Goal: Find specific page/section: Find specific page/section

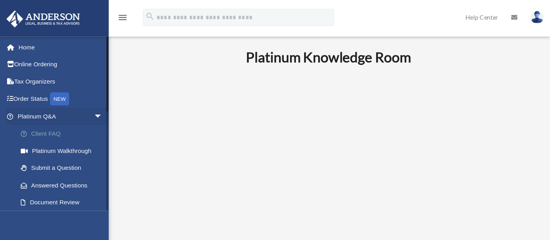
scroll to position [120, 0]
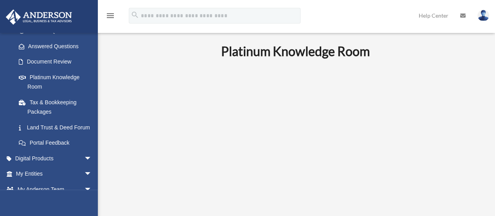
click at [141, 85] on p at bounding box center [296, 137] width 368 height 136
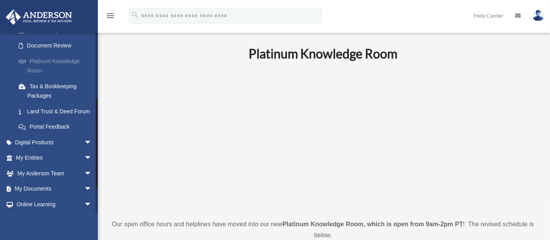
scroll to position [126, 0]
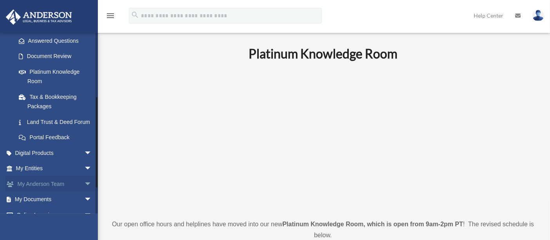
click at [84, 192] on span "arrow_drop_down" at bounding box center [92, 184] width 16 height 16
click at [84, 177] on span "arrow_drop_down" at bounding box center [92, 168] width 16 height 16
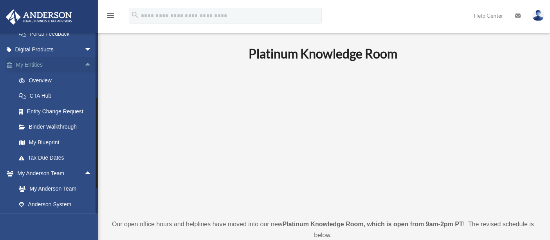
scroll to position [234, 0]
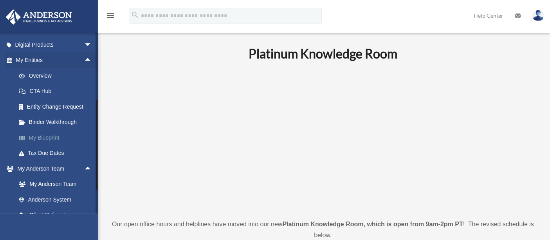
click at [49, 145] on link "My Blueprint" at bounding box center [57, 138] width 93 height 16
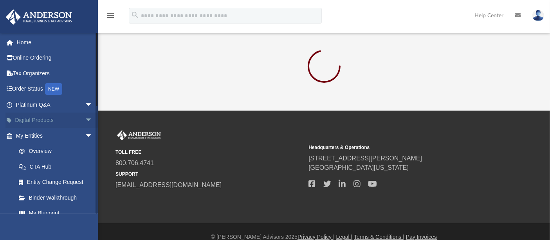
click at [85, 118] on span "arrow_drop_down" at bounding box center [93, 120] width 16 height 16
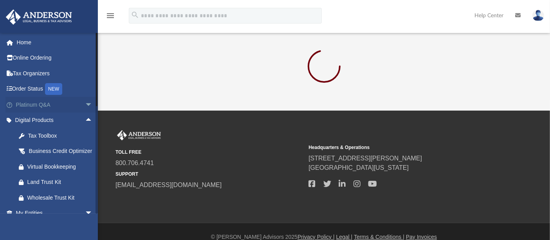
click at [85, 105] on span "arrow_drop_down" at bounding box center [93, 105] width 16 height 16
click at [85, 107] on span "arrow_drop_up" at bounding box center [93, 105] width 16 height 16
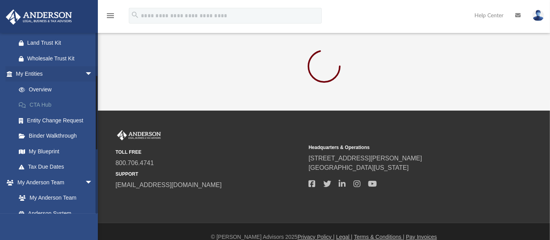
scroll to position [140, 0]
click at [55, 153] on link "My Blueprint" at bounding box center [58, 150] width 94 height 16
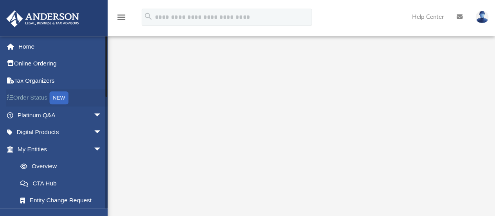
scroll to position [83, 0]
